Goal: Information Seeking & Learning: Compare options

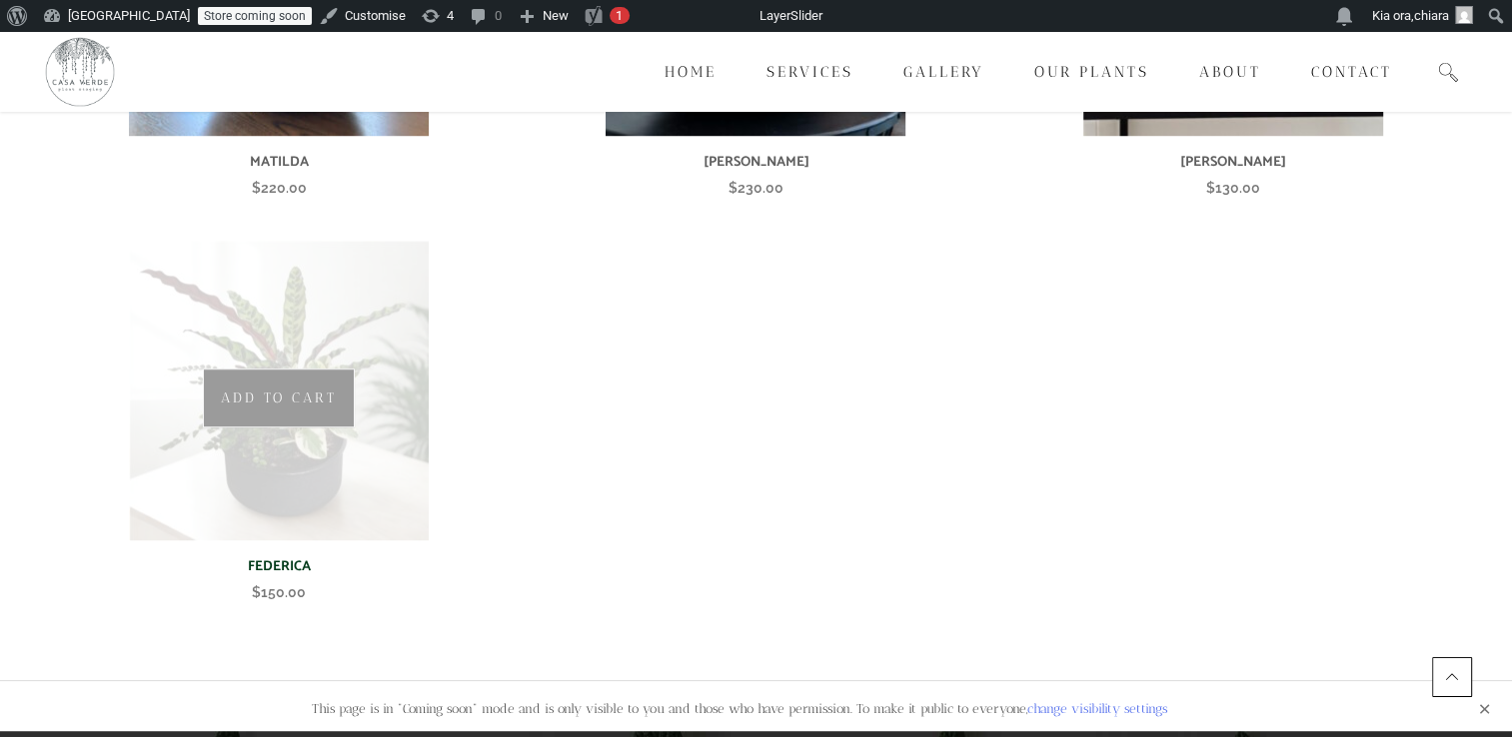
scroll to position [1163, 0]
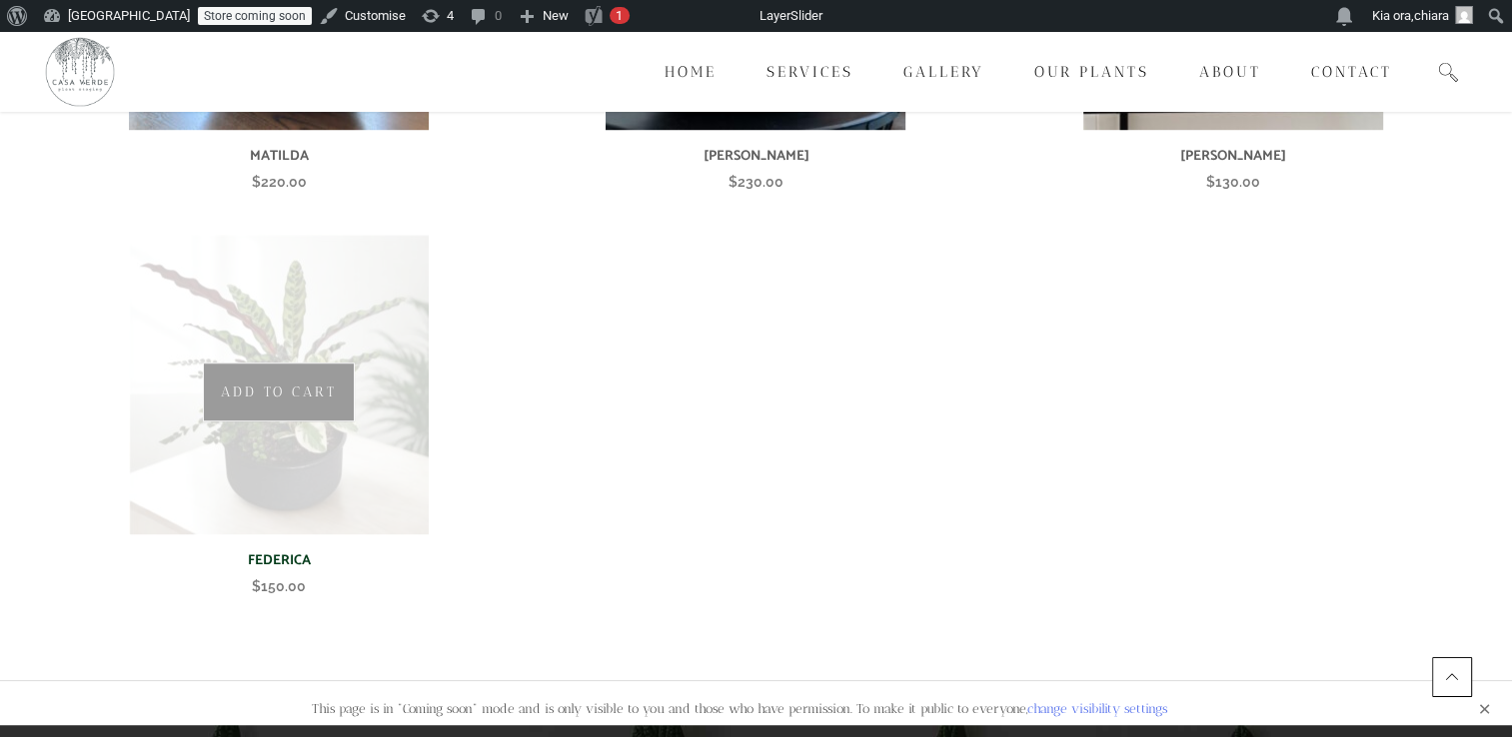
click at [307, 425] on img at bounding box center [279, 385] width 300 height 300
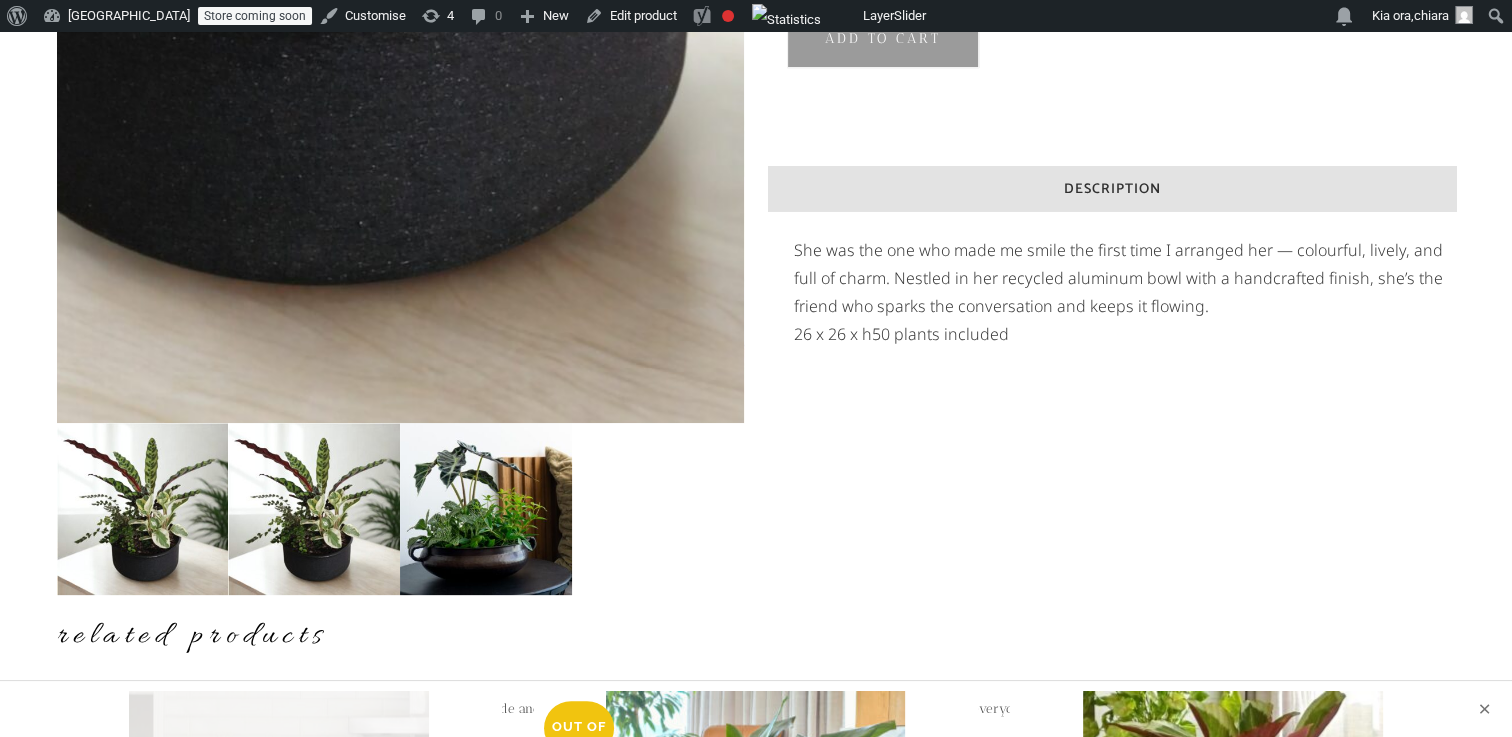
scroll to position [512, 0]
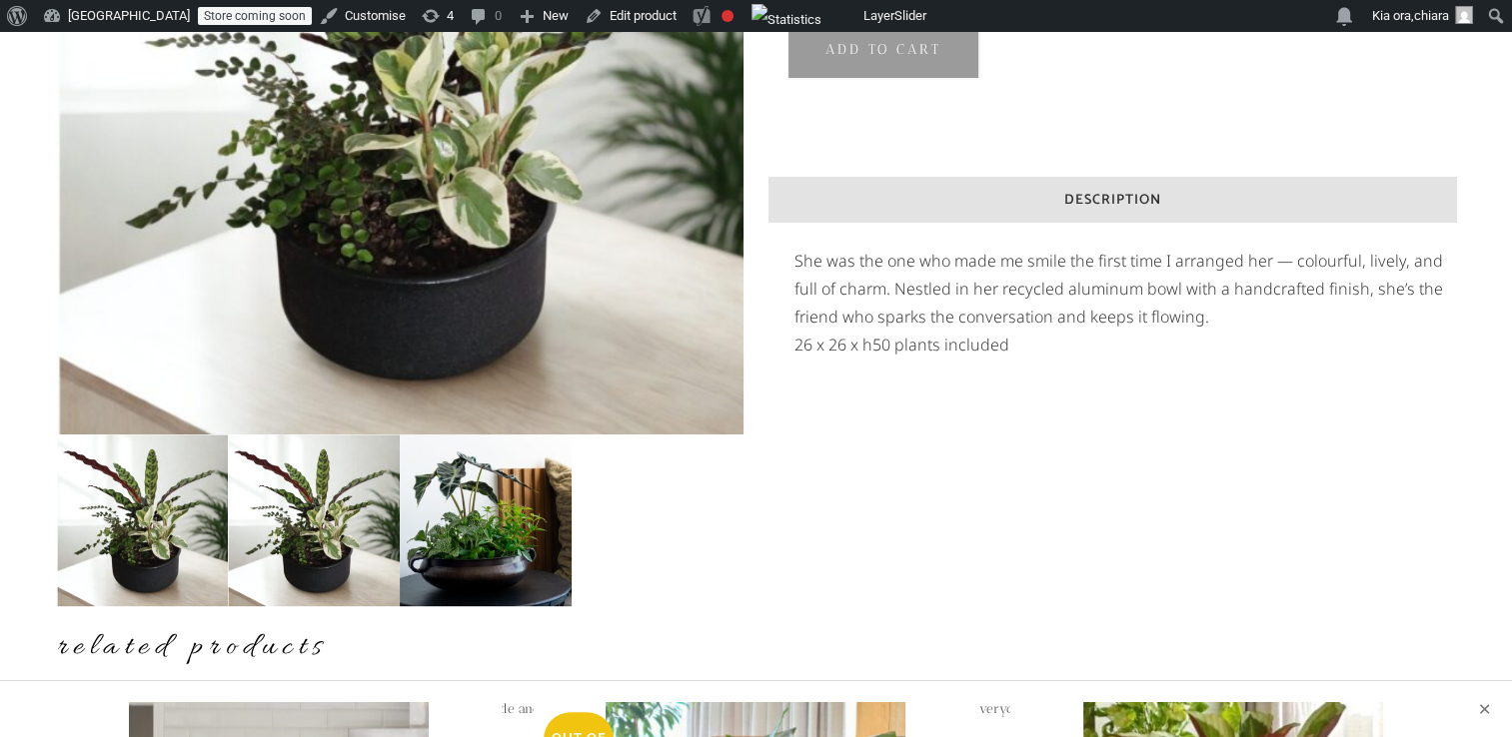
click at [471, 548] on img at bounding box center [486, 521] width 172 height 172
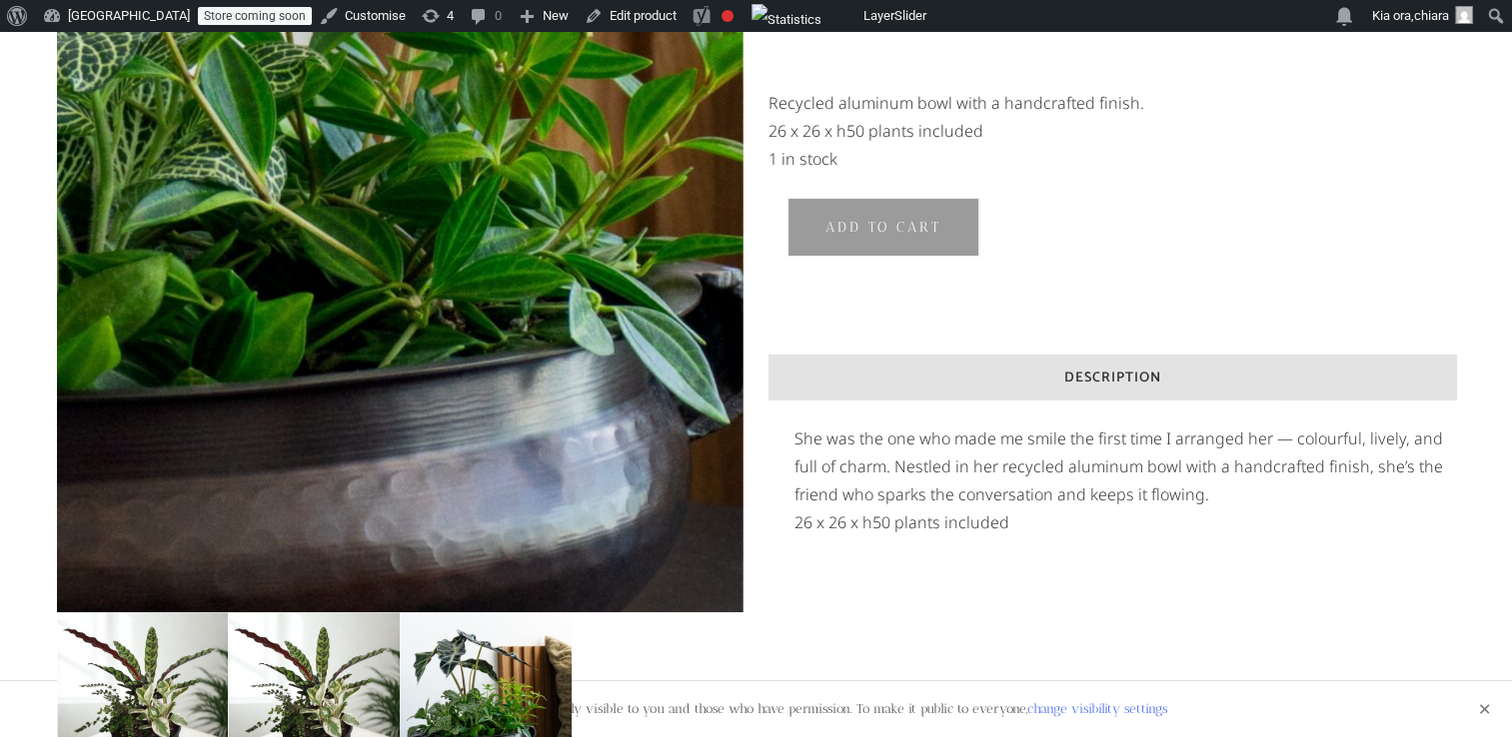
scroll to position [316, 0]
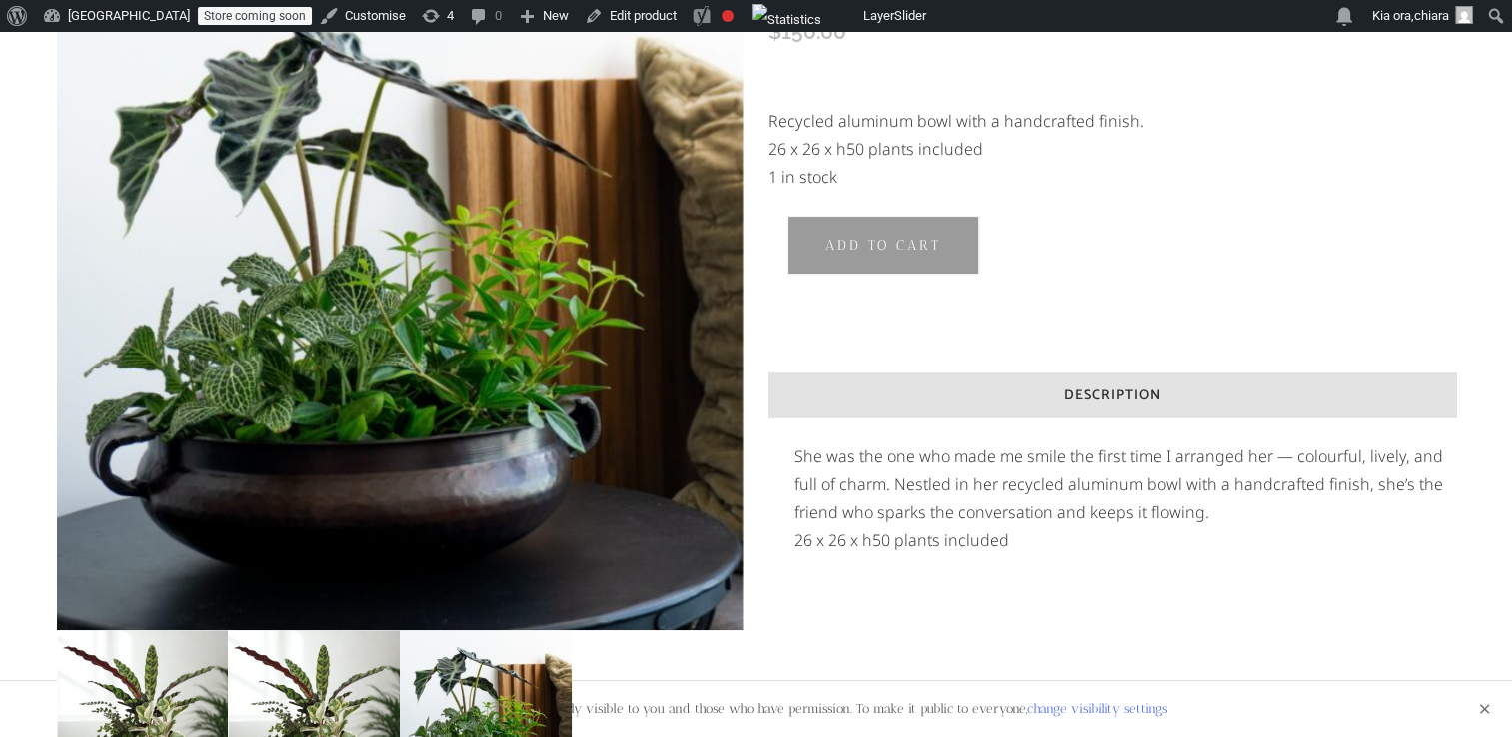
click at [286, 709] on img at bounding box center [314, 717] width 172 height 172
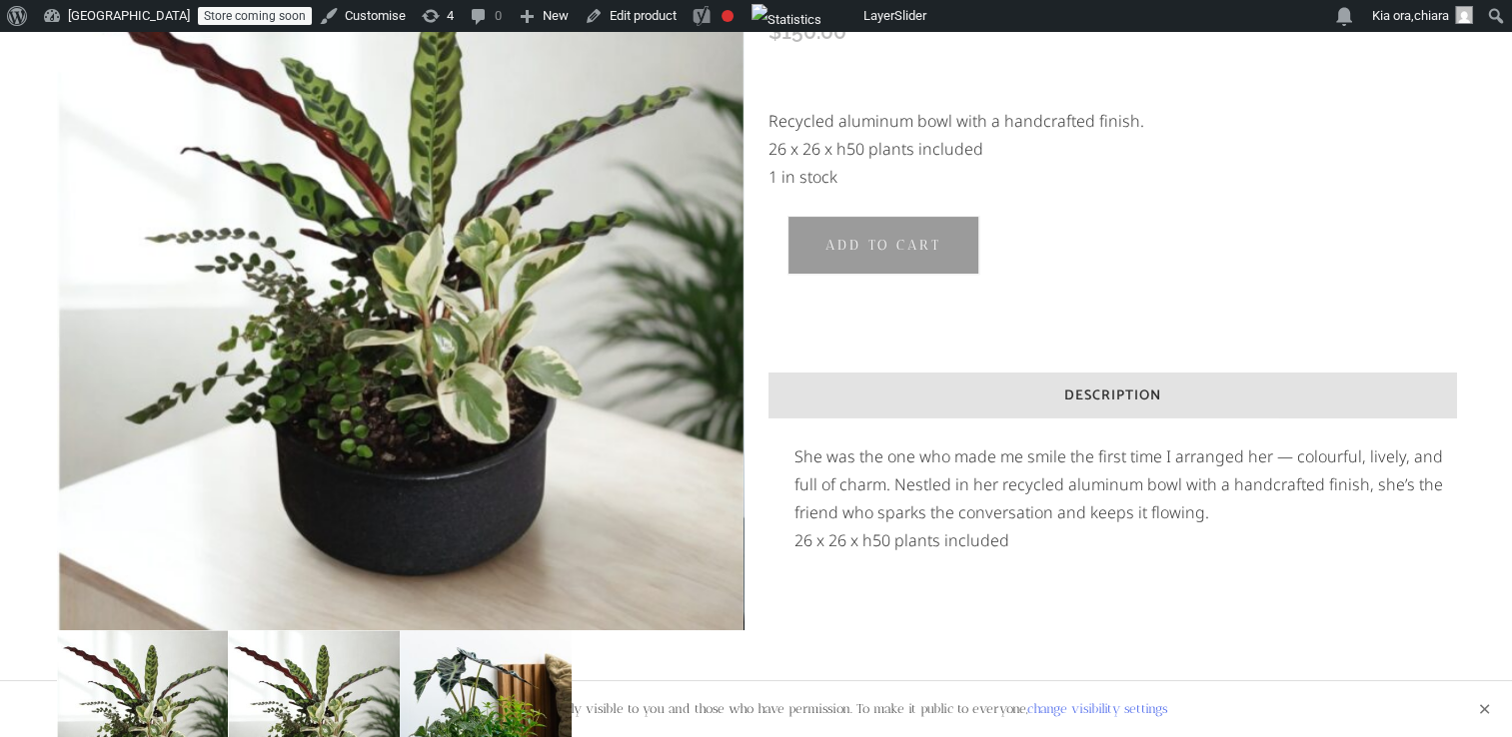
click at [171, 682] on img at bounding box center [143, 717] width 172 height 172
click at [886, 624] on div "FEDERICA $ 150.00 Recycled aluminum bowl with a handcrafted finish. 26 x 26 x h…" at bounding box center [756, 404] width 1399 height 920
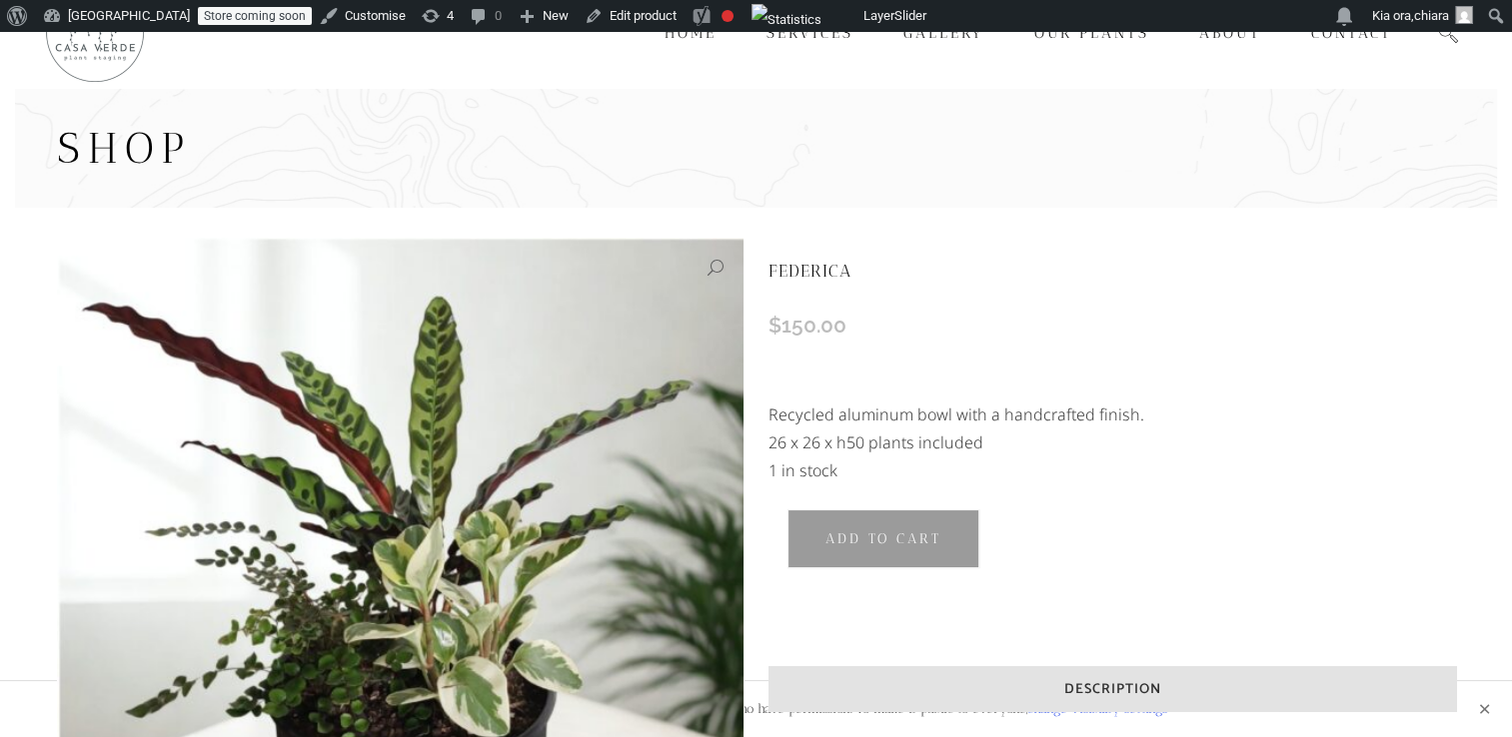
scroll to position [0, 0]
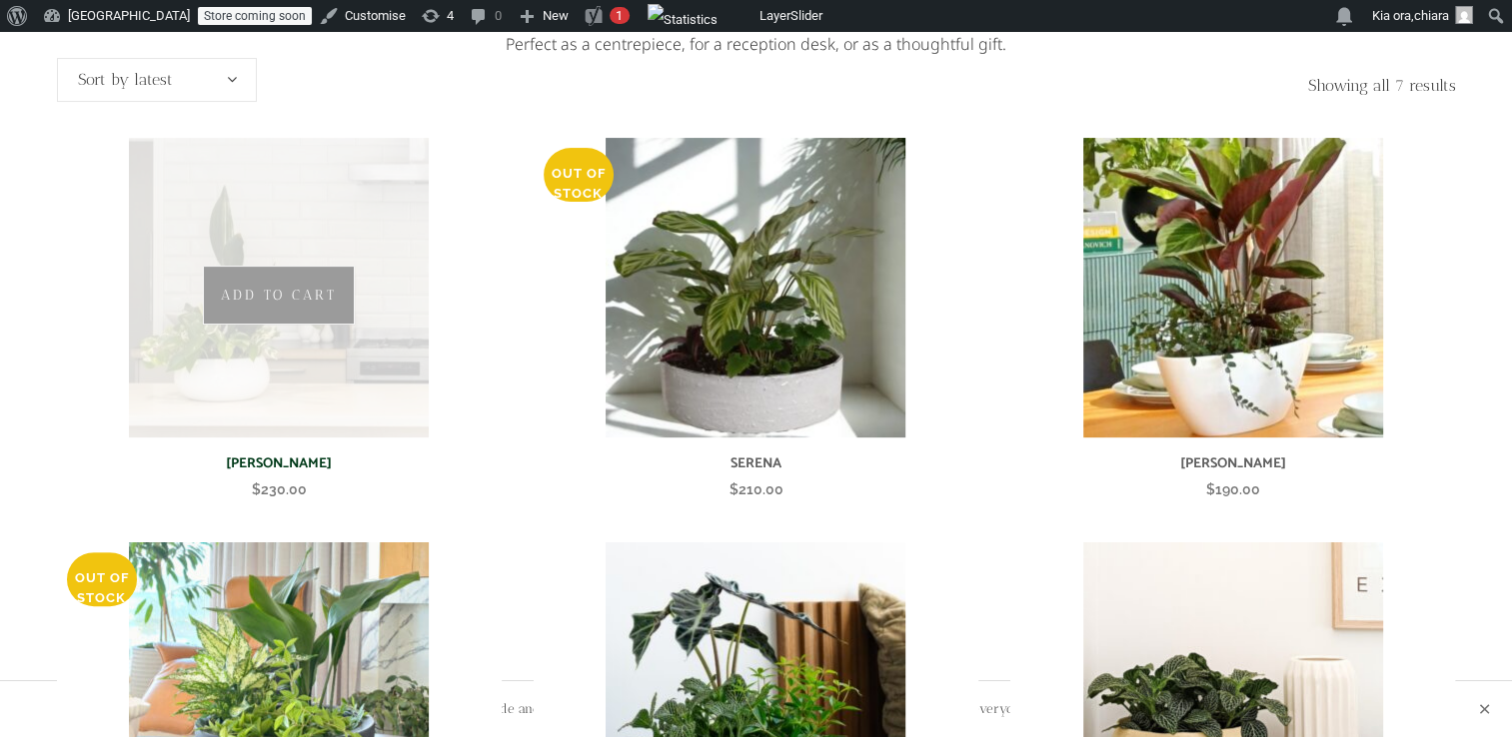
scroll to position [508, 0]
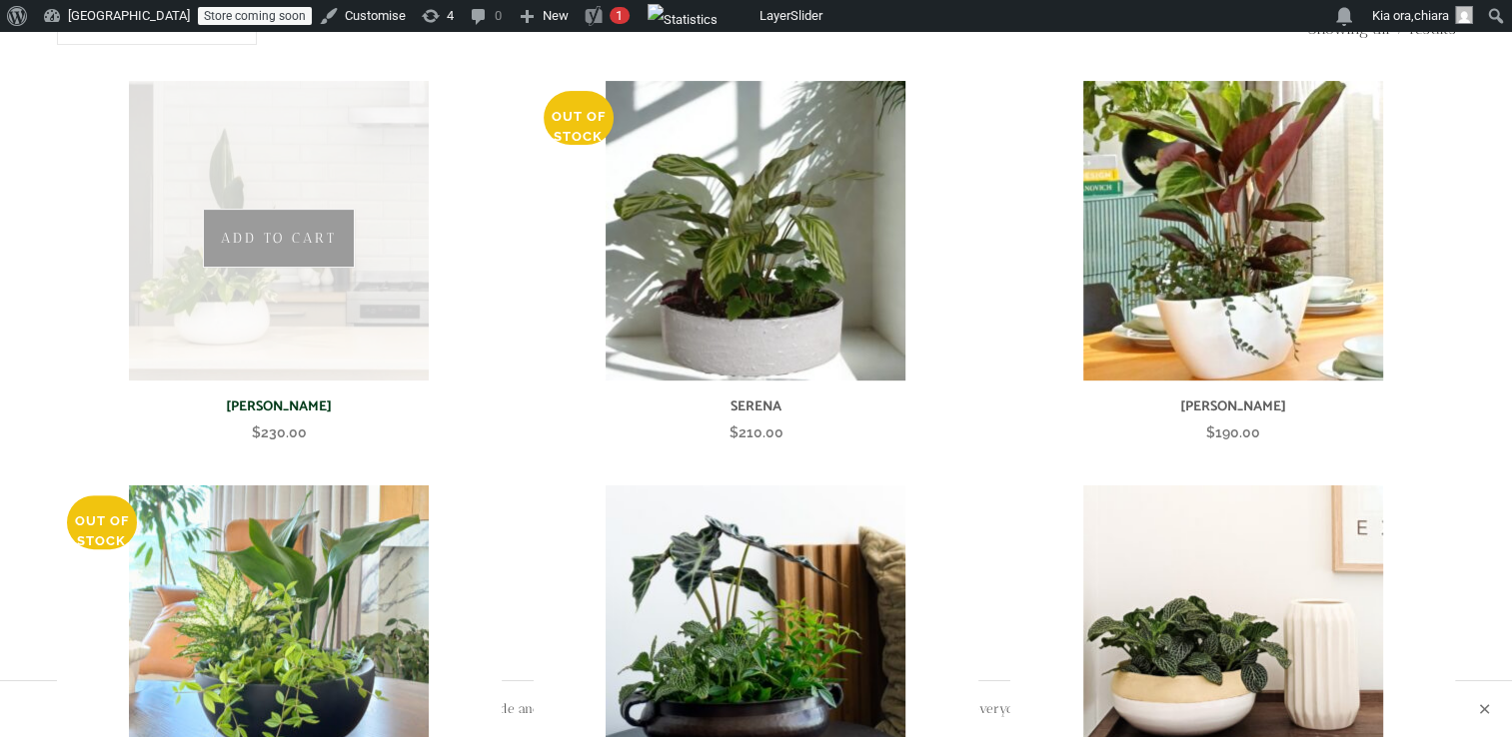
click at [352, 267] on img at bounding box center [279, 231] width 300 height 300
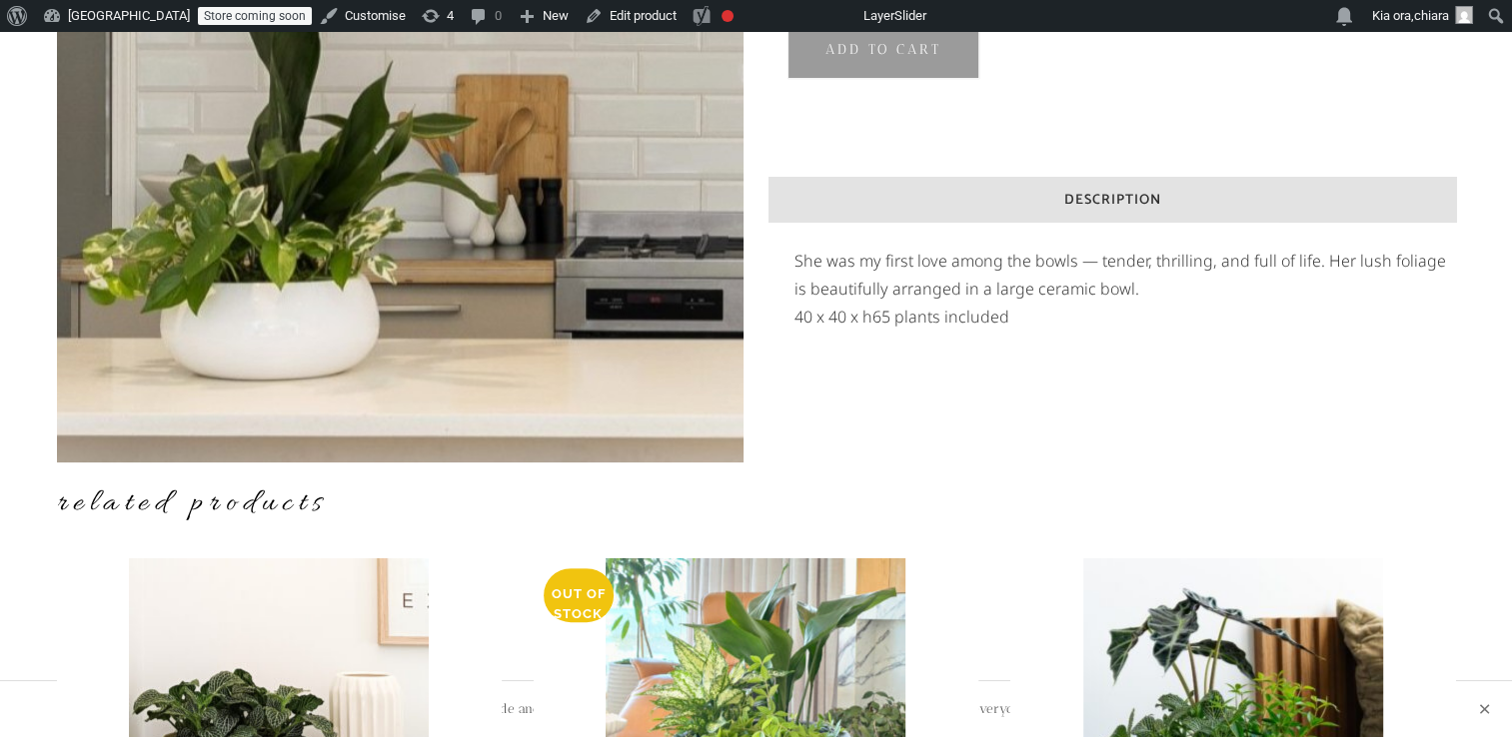
scroll to position [534, 0]
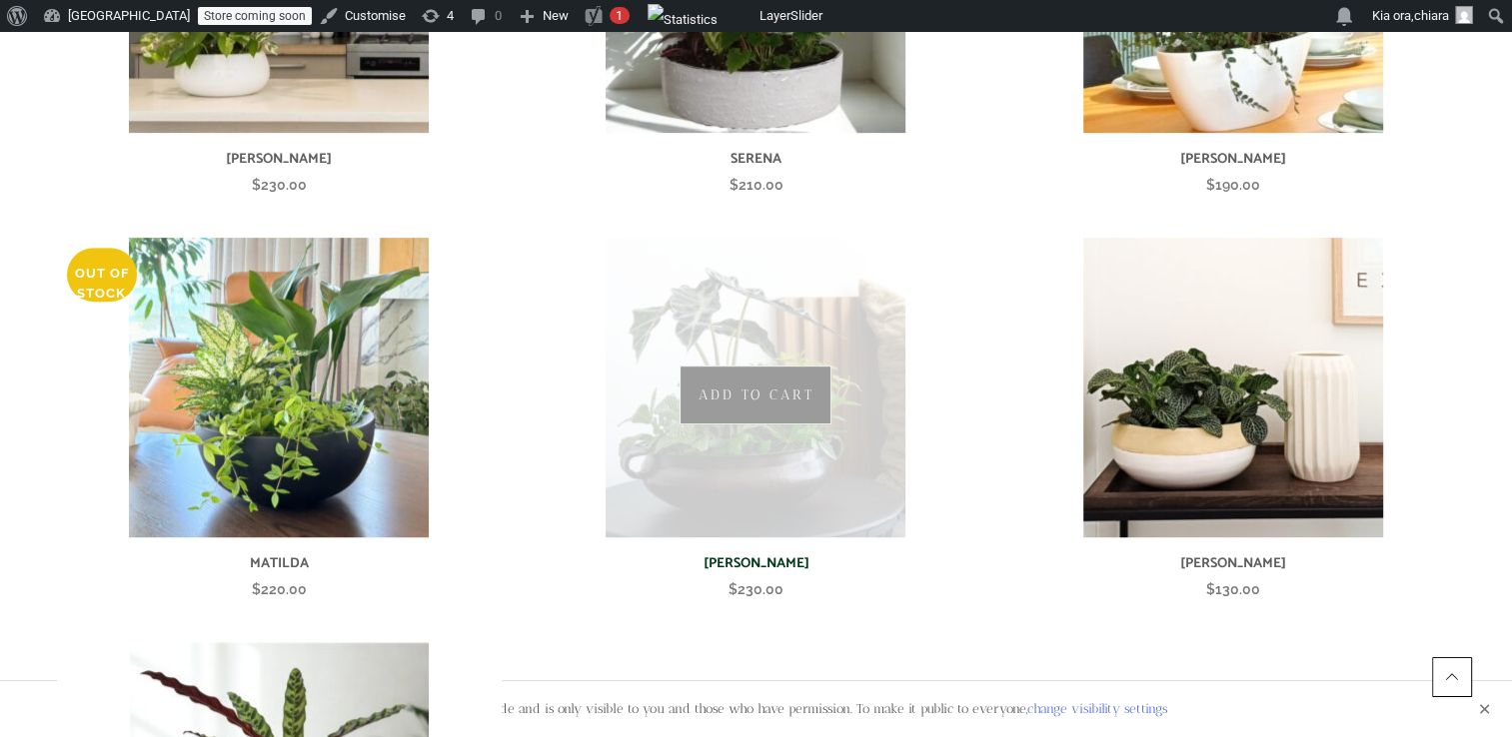
scroll to position [755, 0]
